Goal: Navigation & Orientation: Find specific page/section

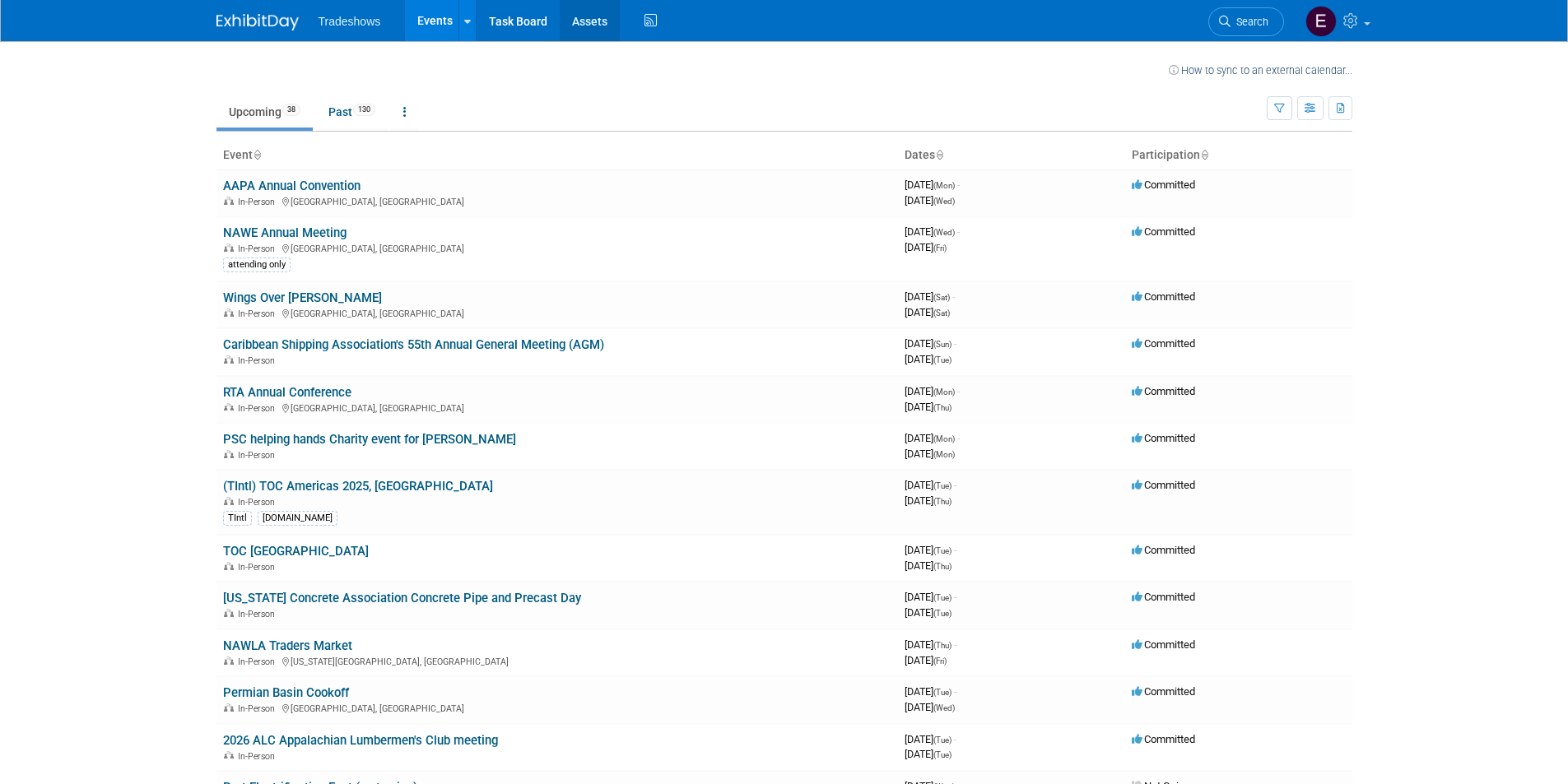
click at [580, 25] on link "Assets" at bounding box center [590, 20] width 60 height 41
click at [353, 19] on span "Tradeshows" at bounding box center [349, 21] width 62 height 13
click at [354, 111] on link "Past 130" at bounding box center [351, 112] width 71 height 32
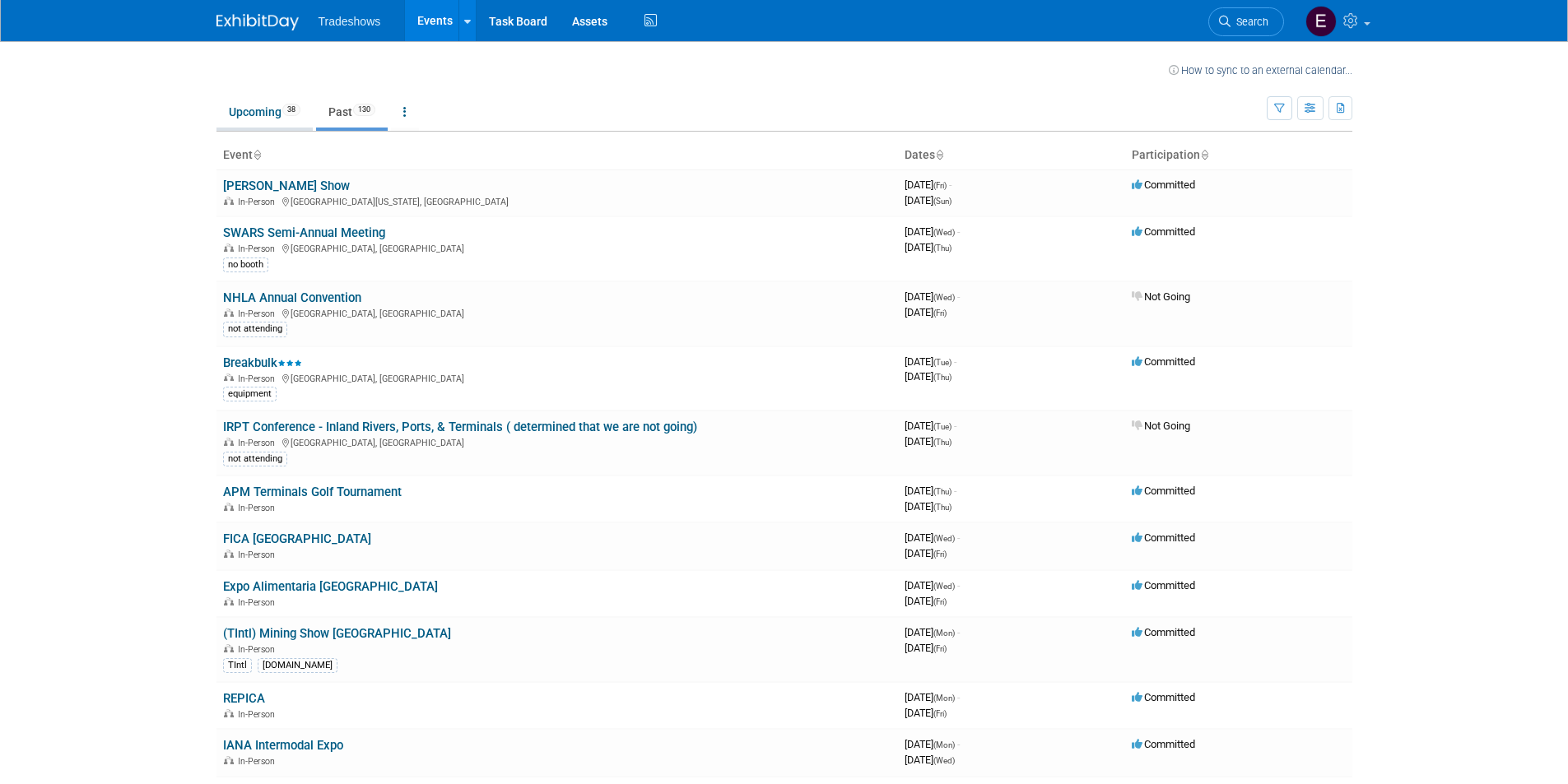
click at [278, 120] on link "Upcoming 38" at bounding box center [264, 112] width 96 height 32
